Goal: Answer question/provide support: Share knowledge or assist other users

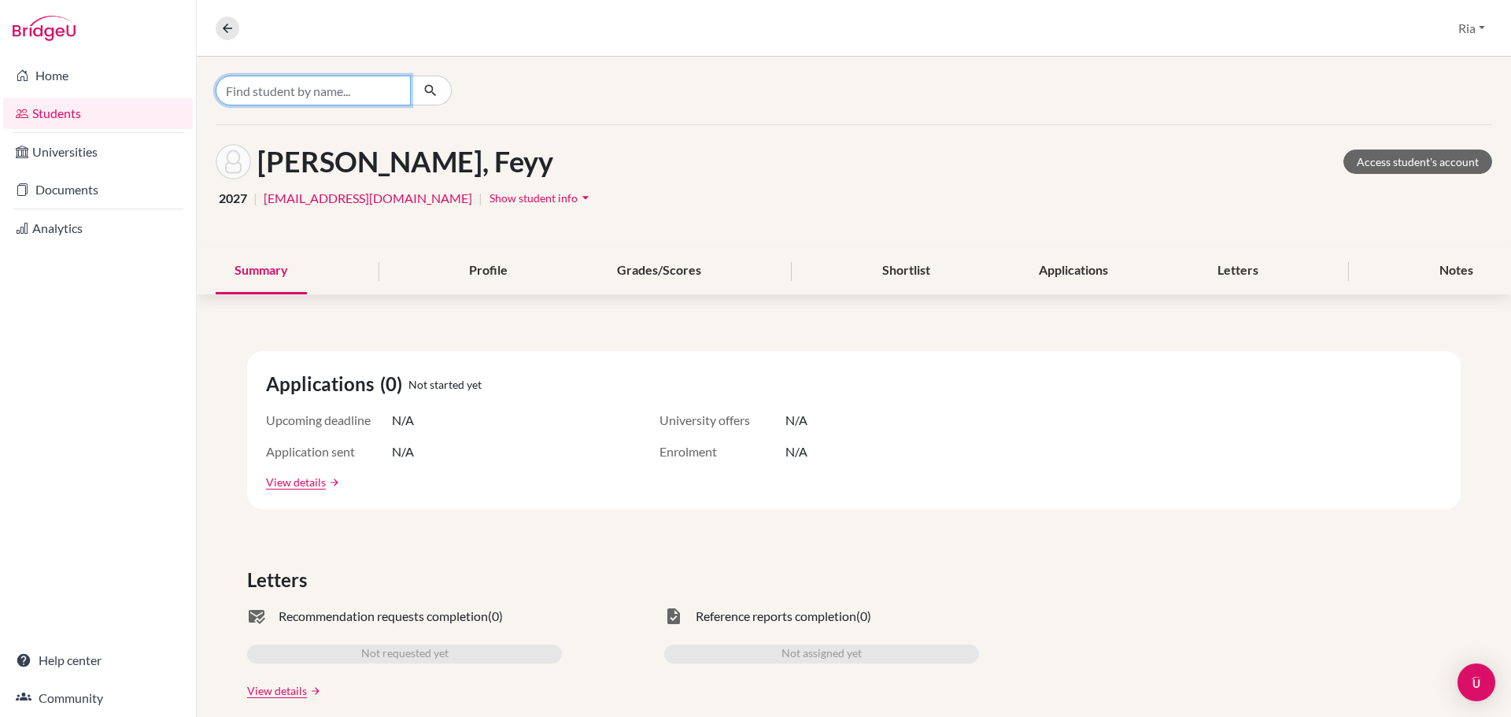
click at [322, 95] on input "Find student by name..." at bounding box center [313, 91] width 195 height 30
type input "[PERSON_NAME]"
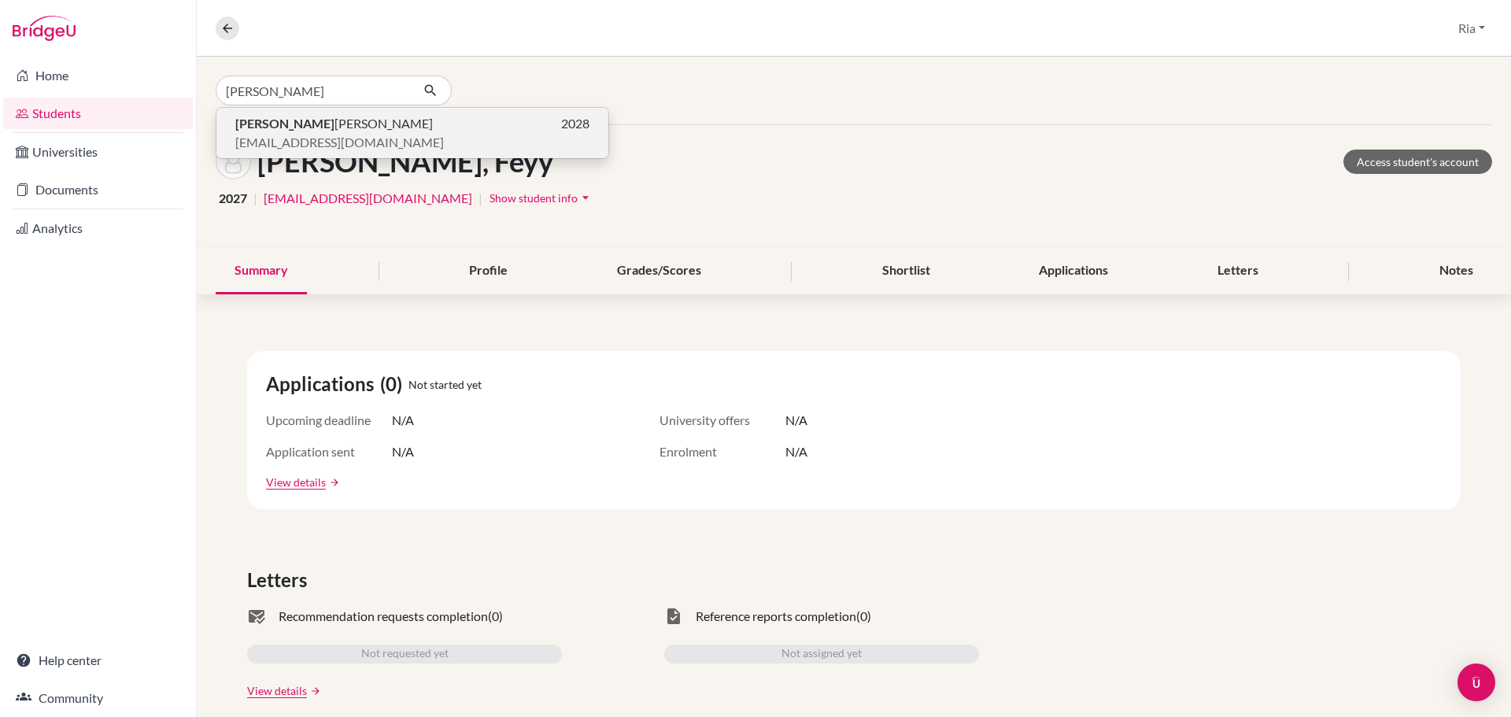
click at [331, 120] on span "[PERSON_NAME] sius [PERSON_NAME]" at bounding box center [334, 123] width 198 height 19
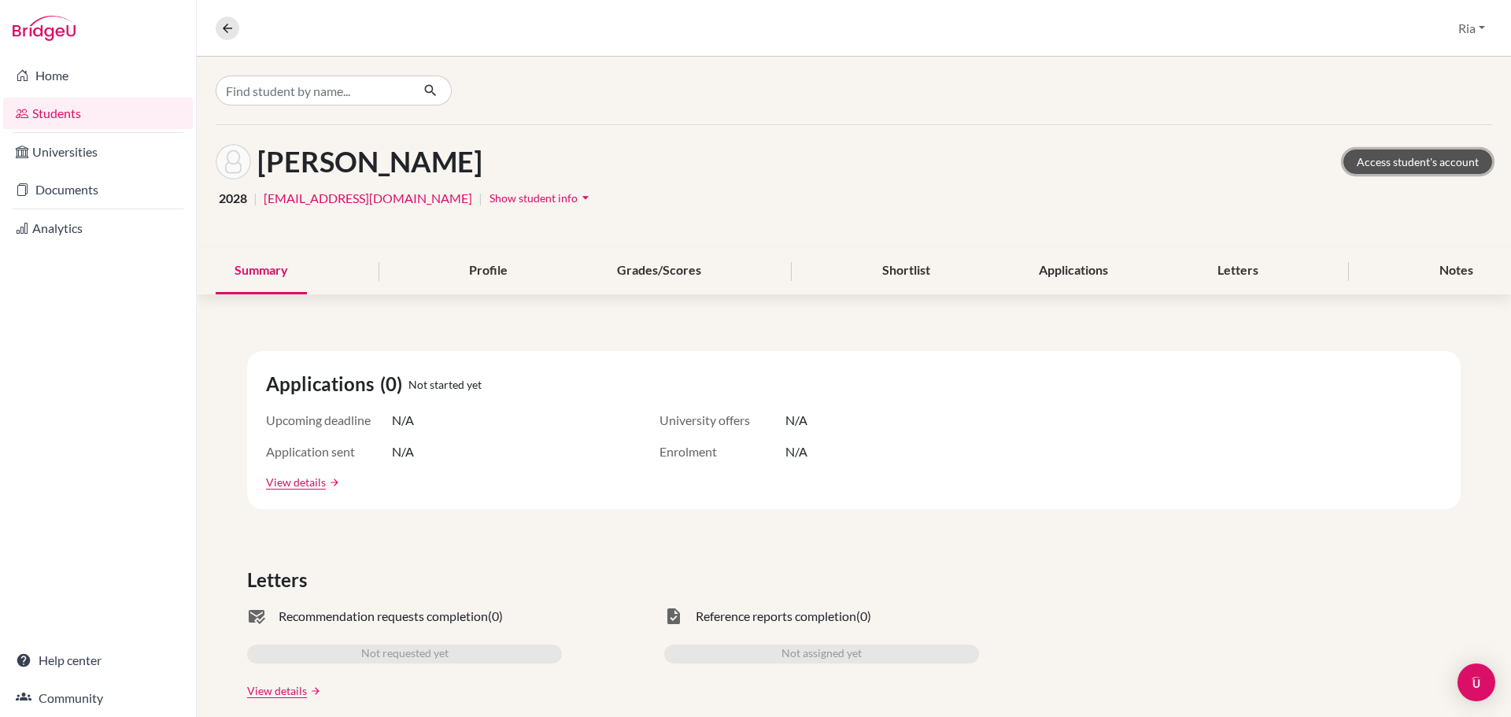
click at [1422, 157] on link "Access student's account" at bounding box center [1417, 162] width 149 height 24
